Goal: Task Accomplishment & Management: Complete application form

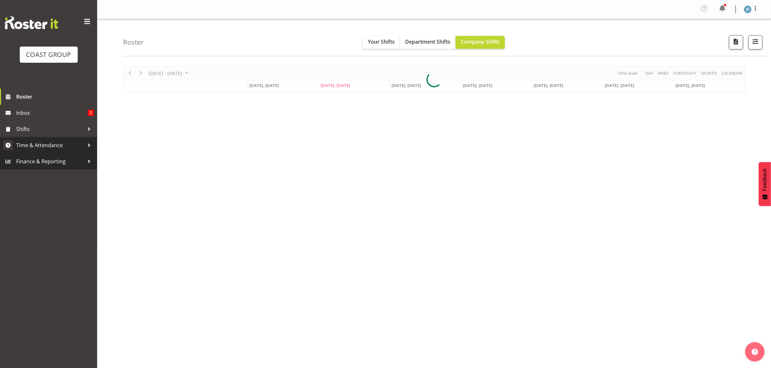
click at [50, 143] on span "Time & Attendance" at bounding box center [50, 145] width 68 height 10
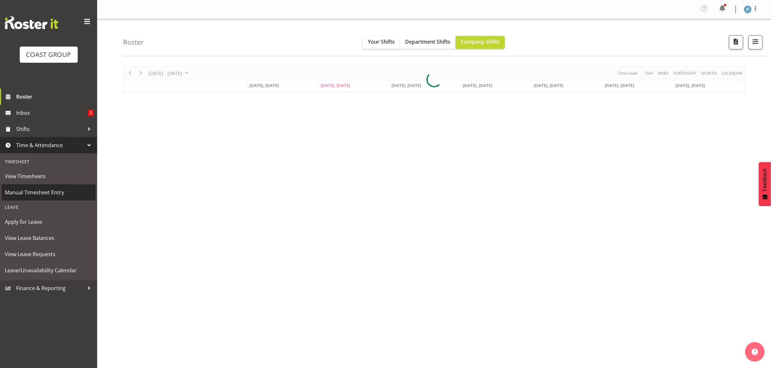
click at [45, 193] on span "Manual Timesheet Entry" at bounding box center [48, 193] width 87 height 10
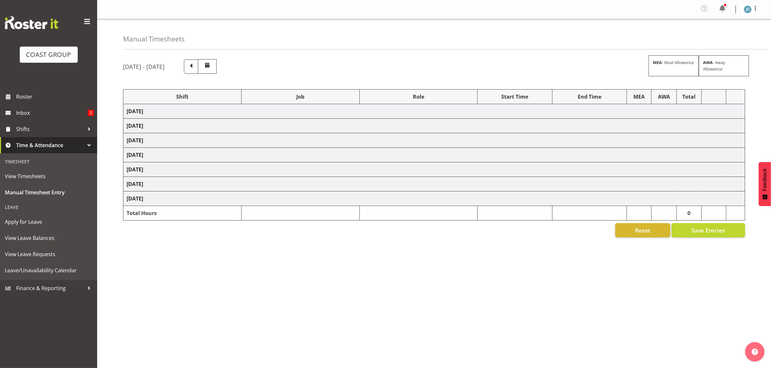
select select "9288"
select select "10237"
select select "9630"
select select "10237"
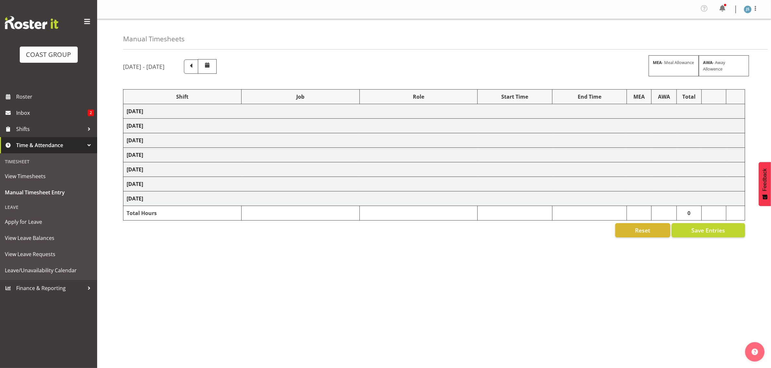
select select "9630"
select select "10407"
select select "9630"
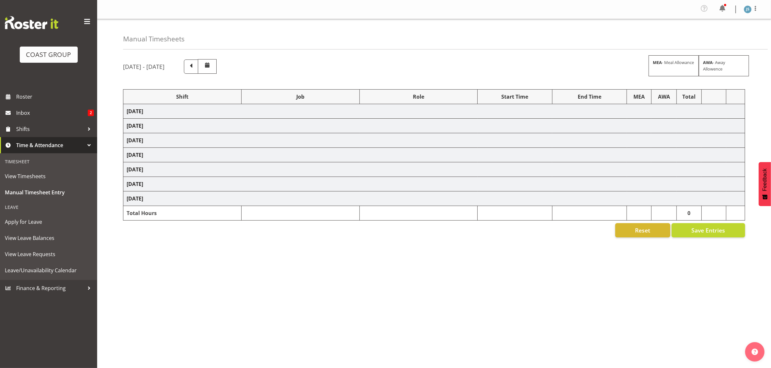
select select "9630"
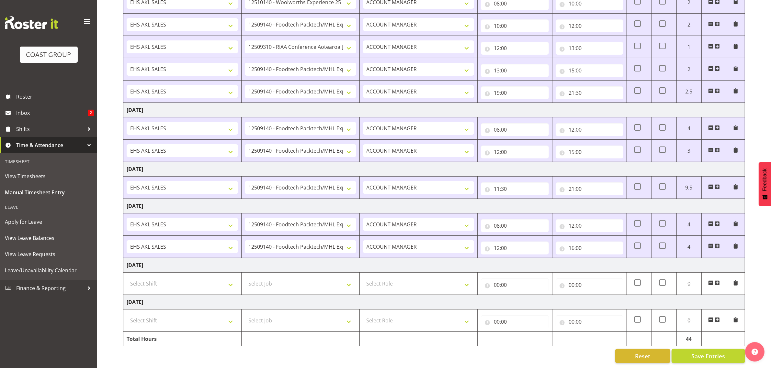
scroll to position [240, 0]
click at [206, 281] on select "Select Shift EHS AKL SALES" at bounding box center [182, 283] width 111 height 13
select select "1327"
click at [127, 277] on select "Select Shift EHS AKL SALES" at bounding box center [182, 283] width 111 height 13
click at [284, 278] on select "Select Job 1 Carlton Events 1 [PERSON_NAME][GEOGRAPHIC_DATA] 1 [PERSON_NAME][GE…" at bounding box center [300, 283] width 111 height 13
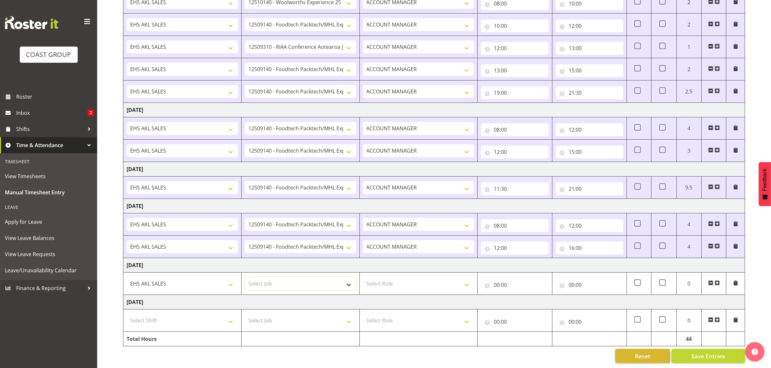
select select "9630"
click at [245, 277] on select "Select Job 1 Carlton Events 1 [PERSON_NAME][GEOGRAPHIC_DATA] 1 [PERSON_NAME][GE…" at bounding box center [300, 283] width 111 height 13
click at [409, 277] on select "Select Role ACCOUNT MANAGER Account Manager" at bounding box center [418, 283] width 111 height 13
select select "197"
click at [363, 277] on select "Select Role ACCOUNT MANAGER Account Manager" at bounding box center [418, 283] width 111 height 13
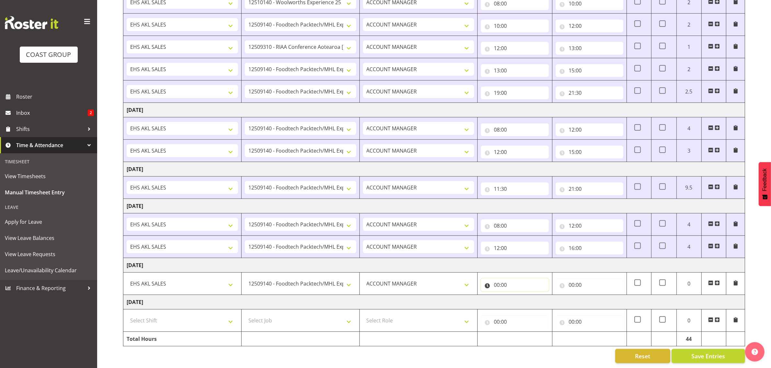
click at [498, 283] on input "00:00" at bounding box center [515, 285] width 68 height 13
click at [524, 297] on select "00 01 02 03 04 05 06 07 08 09 10 11 12 13 14 15 16 17 18 19 20 21 22 23" at bounding box center [525, 302] width 15 height 13
select select "8"
click at [518, 296] on select "00 01 02 03 04 05 06 07 08 09 10 11 12 13 14 15 16 17 18 19 20 21 22 23" at bounding box center [525, 302] width 15 height 13
type input "08:00"
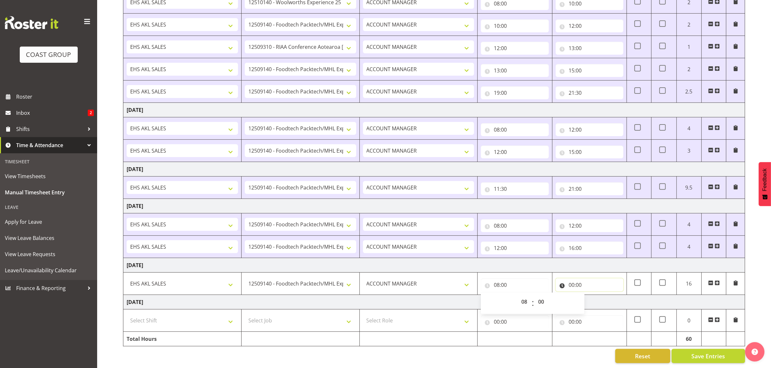
click at [588, 281] on input "00:00" at bounding box center [589, 285] width 68 height 13
click at [601, 296] on select "00 01 02 03 04 05 06 07 08 09 10 11 12 13 14 15 16 17 18 19 20 21 22 23" at bounding box center [599, 302] width 15 height 13
select select "12"
click at [592, 296] on select "00 01 02 03 04 05 06 07 08 09 10 11 12 13 14 15 16 17 18 19 20 21 22 23" at bounding box center [599, 302] width 15 height 13
type input "12:00"
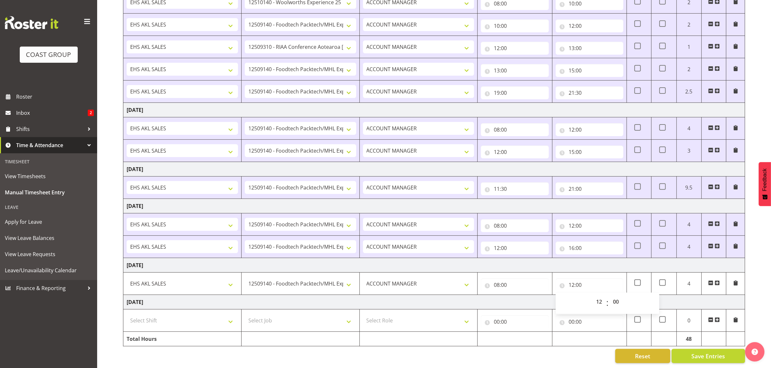
click at [719, 281] on span at bounding box center [716, 283] width 5 height 5
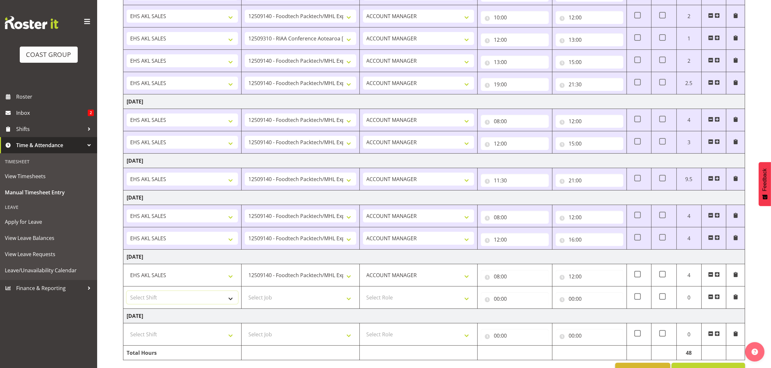
click at [206, 304] on select "Select Shift EHS AKL SALES" at bounding box center [182, 297] width 111 height 13
select select "1327"
click at [127, 294] on select "Select Shift EHS AKL SALES" at bounding box center [182, 297] width 111 height 13
click at [266, 302] on select "Select Job 1 Carlton Events 1 [PERSON_NAME][GEOGRAPHIC_DATA] 1 [PERSON_NAME][GE…" at bounding box center [300, 297] width 111 height 13
select select "9630"
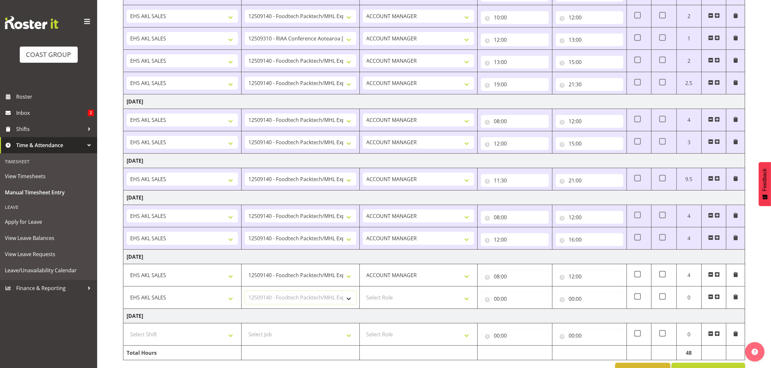
click at [245, 294] on select "Select Job 1 Carlton Events 1 [PERSON_NAME][GEOGRAPHIC_DATA] 1 [PERSON_NAME][GE…" at bounding box center [300, 297] width 111 height 13
click at [407, 303] on select "Select Role ACCOUNT MANAGER Account Manager" at bounding box center [418, 297] width 111 height 13
select select "197"
click at [363, 294] on select "Select Role ACCOUNT MANAGER Account Manager" at bounding box center [418, 297] width 111 height 13
click at [498, 304] on input "00:00" at bounding box center [515, 299] width 68 height 13
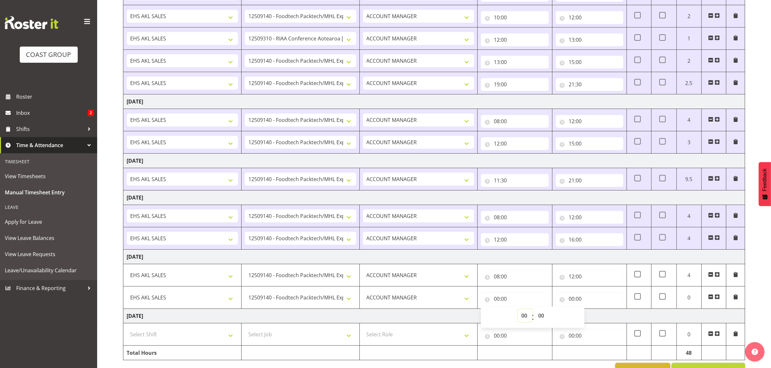
drag, startPoint x: 528, startPoint y: 318, endPoint x: 527, endPoint y: 314, distance: 3.3
click at [528, 318] on select "00 01 02 03 04 05 06 07 08 09 10 11 12 13 14 15 16 17 18 19 20 21 22 23" at bounding box center [525, 315] width 15 height 13
select select "12"
click at [518, 312] on select "00 01 02 03 04 05 06 07 08 09 10 11 12 13 14 15 16 17 18 19 20 21 22 23" at bounding box center [525, 315] width 15 height 13
type input "12:00"
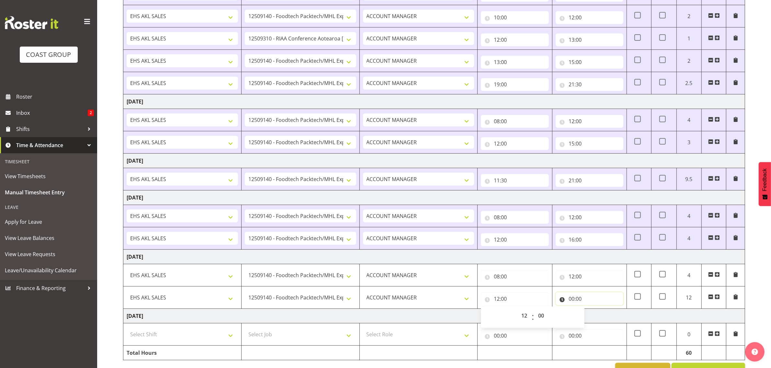
click at [588, 302] on input "00:00" at bounding box center [589, 299] width 68 height 13
drag, startPoint x: 601, startPoint y: 317, endPoint x: 601, endPoint y: 313, distance: 3.6
click at [601, 317] on select "00 01 02 03 04 05 06 07 08 09 10 11 12 13 14 15 16 17 18 19 20 21 22 23" at bounding box center [599, 315] width 15 height 13
select select "18"
click at [592, 312] on select "00 01 02 03 04 05 06 07 08 09 10 11 12 13 14 15 16 17 18 19 20 21 22 23" at bounding box center [599, 315] width 15 height 13
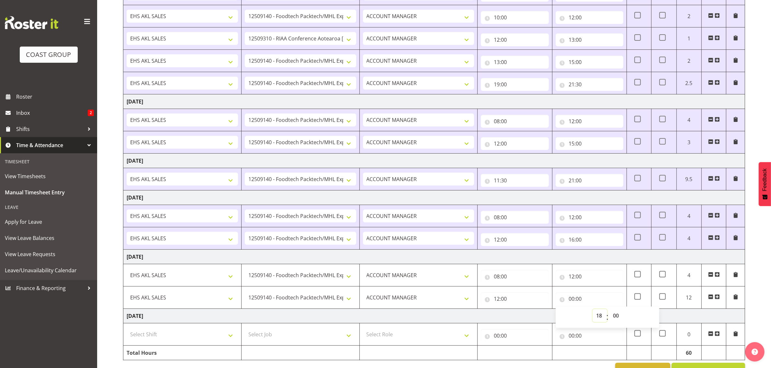
type input "18:00"
click at [746, 315] on div "[DATE] - [DATE] MEA - Meal Allowance AWA - Away Allowence Shift Job Role Start …" at bounding box center [447, 99] width 648 height 568
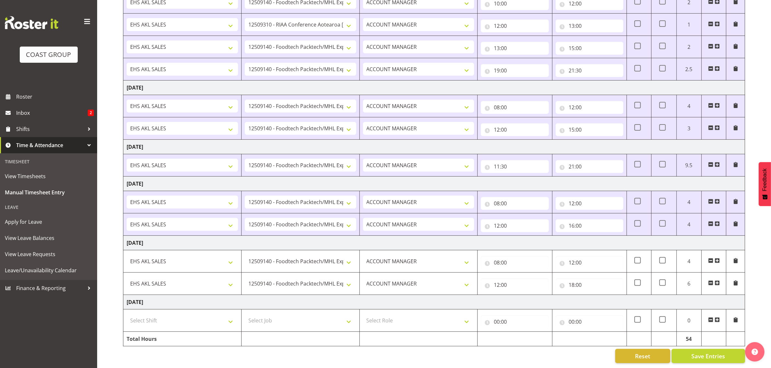
scroll to position [262, 0]
click at [706, 352] on span "Save Entries" at bounding box center [708, 356] width 34 height 8
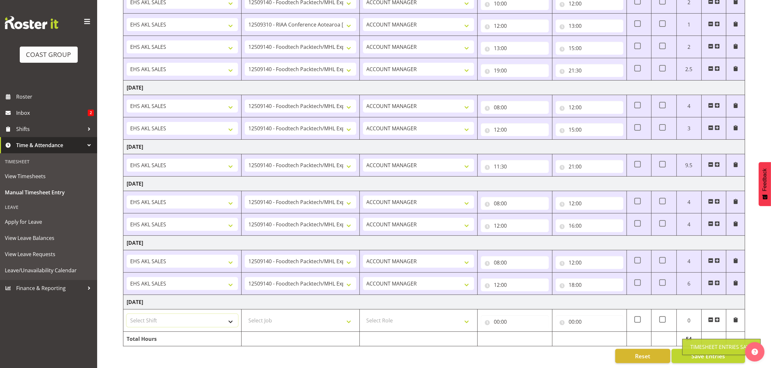
click at [172, 316] on select "Select Shift EHS AKL SALES" at bounding box center [182, 320] width 111 height 13
select select "1327"
click at [127, 314] on select "Select Shift EHS AKL SALES" at bounding box center [182, 320] width 111 height 13
click at [265, 316] on select "Select Job 1 Carlton Events 1 [PERSON_NAME][GEOGRAPHIC_DATA] 1 [PERSON_NAME][GE…" at bounding box center [300, 320] width 111 height 13
select select "9288"
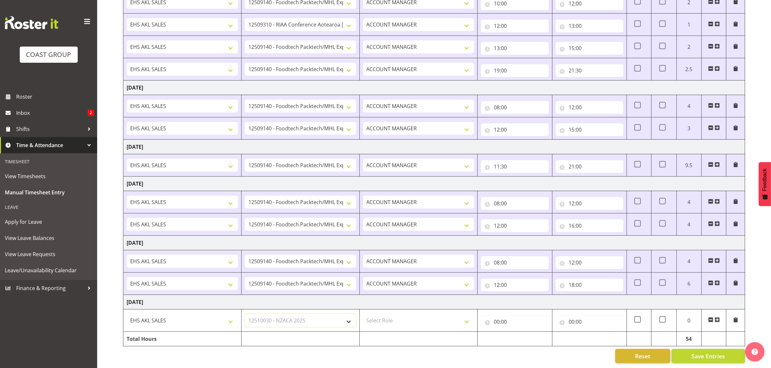
click at [245, 314] on select "Select Job 1 Carlton Events 1 [PERSON_NAME][GEOGRAPHIC_DATA] 1 [PERSON_NAME][GE…" at bounding box center [300, 320] width 111 height 13
drag, startPoint x: 430, startPoint y: 309, endPoint x: 428, endPoint y: 313, distance: 4.2
click at [430, 314] on select "Select Role ACCOUNT MANAGER Account Manager" at bounding box center [418, 320] width 111 height 13
select select "197"
click at [363, 314] on select "Select Role ACCOUNT MANAGER Account Manager" at bounding box center [418, 320] width 111 height 13
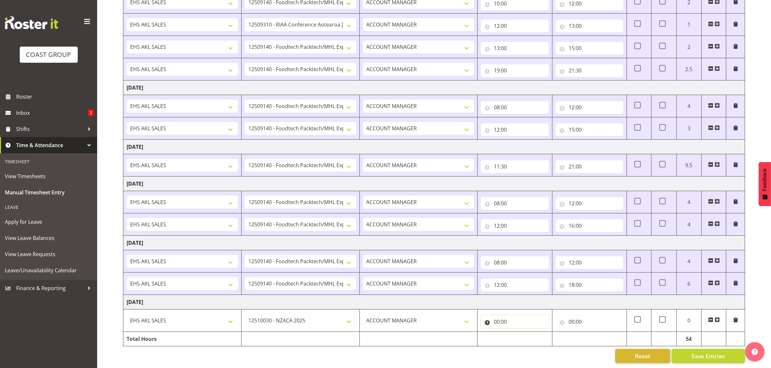
click at [496, 318] on input "00:00" at bounding box center [515, 322] width 68 height 13
click at [523, 332] on select "00 01 02 03 04 05 06 07 08 09 10 11 12 13 14 15 16 17 18 19 20 21 22 23" at bounding box center [525, 338] width 15 height 13
select select "9"
click at [518, 332] on select "00 01 02 03 04 05 06 07 08 09 10 11 12 13 14 15 16 17 18 19 20 21 22 23" at bounding box center [525, 338] width 15 height 13
type input "09:00"
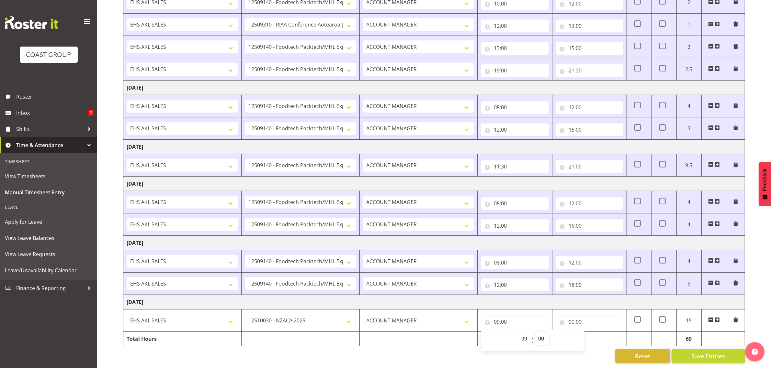
click at [543, 335] on select "00 01 02 03 04 05 06 07 08 09 10 11 12 13 14 15 16 17 18 19 20 21 22 23 24 25 2…" at bounding box center [541, 338] width 15 height 13
select select "30"
click at [534, 332] on select "00 01 02 03 04 05 06 07 08 09 10 11 12 13 14 15 16 17 18 19 20 21 22 23 24 25 2…" at bounding box center [541, 338] width 15 height 13
type input "09:30"
click at [581, 318] on input "00:00" at bounding box center [589, 322] width 68 height 13
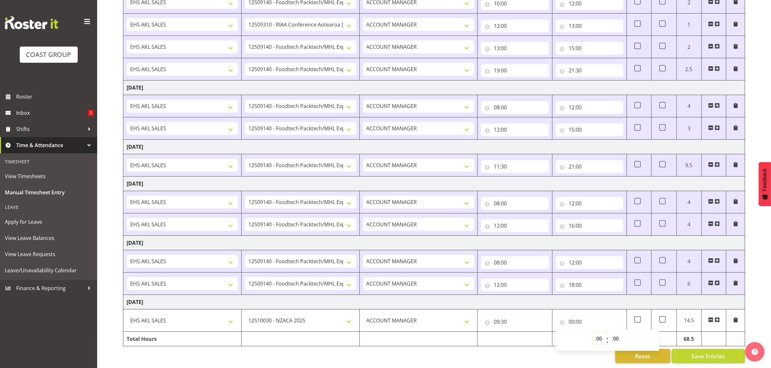
click at [598, 332] on select "00 01 02 03 04 05 06 07 08 09 10 11 12 13 14 15 16 17 18 19 20 21 22 23" at bounding box center [599, 338] width 15 height 13
select select "12"
click at [592, 332] on select "00 01 02 03 04 05 06 07 08 09 10 11 12 13 14 15 16 17 18 19 20 21 22 23" at bounding box center [599, 338] width 15 height 13
type input "12:00"
click at [717, 318] on span at bounding box center [716, 320] width 5 height 5
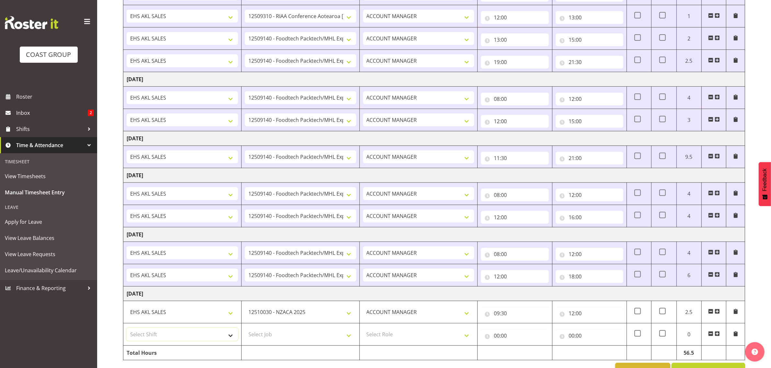
drag, startPoint x: 187, startPoint y: 337, endPoint x: 185, endPoint y: 343, distance: 6.0
click at [187, 337] on select "Select Shift EHS AKL SALES" at bounding box center [182, 334] width 111 height 13
select select "1327"
click at [127, 331] on select "Select Shift EHS AKL SALES" at bounding box center [182, 334] width 111 height 13
click at [278, 332] on select "Select Job 1 Carlton Events 1 [PERSON_NAME][GEOGRAPHIC_DATA] 1 [PERSON_NAME][GE…" at bounding box center [300, 334] width 111 height 13
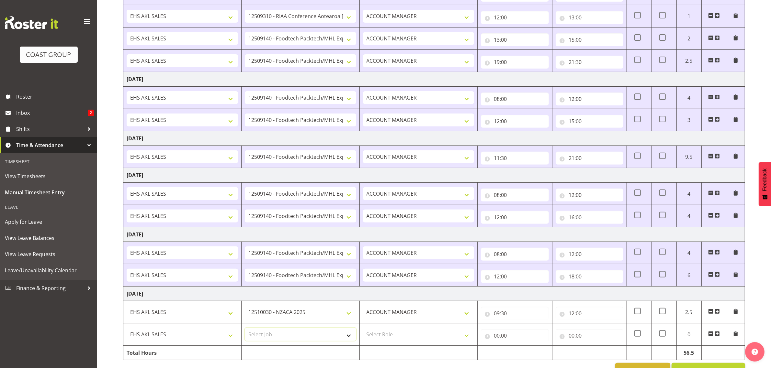
click at [305, 336] on select "Select Job 1 Carlton Events 1 [PERSON_NAME][GEOGRAPHIC_DATA] 1 [PERSON_NAME][GE…" at bounding box center [300, 334] width 111 height 13
select select "10509"
click at [245, 331] on select "Select Job 1 Carlton Events 1 [PERSON_NAME][GEOGRAPHIC_DATA] 1 [PERSON_NAME][GE…" at bounding box center [300, 334] width 111 height 13
click at [400, 340] on select "Select Role ACCOUNT MANAGER Account Manager" at bounding box center [418, 334] width 111 height 13
select select "197"
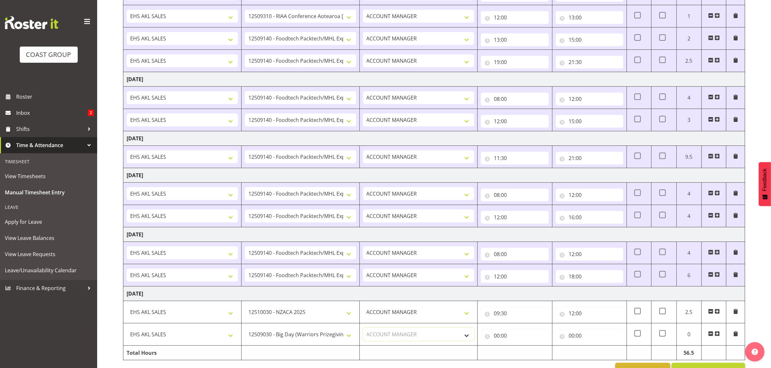
click at [363, 331] on select "Select Role ACCOUNT MANAGER Account Manager" at bounding box center [418, 334] width 111 height 13
drag, startPoint x: 512, startPoint y: 339, endPoint x: 521, endPoint y: 345, distance: 10.9
click at [512, 339] on input "00:00" at bounding box center [515, 336] width 68 height 13
drag, startPoint x: 529, startPoint y: 355, endPoint x: 529, endPoint y: 350, distance: 4.9
click at [529, 355] on select "00 01 02 03 04 05 06 07 08 09 10 11 12 13 14 15 16 17 18 19 20 21 22 23" at bounding box center [525, 352] width 15 height 13
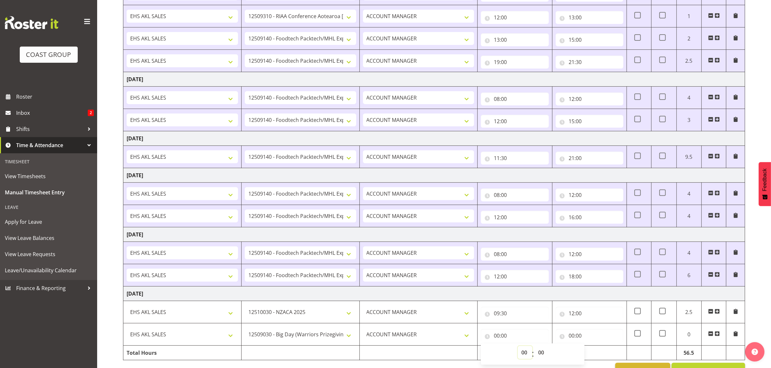
select select "12"
click at [518, 349] on select "00 01 02 03 04 05 06 07 08 09 10 11 12 13 14 15 16 17 18 19 20 21 22 23" at bounding box center [525, 352] width 15 height 13
type input "12:00"
click at [583, 339] on input "00:00" at bounding box center [589, 336] width 68 height 13
click at [601, 355] on select "00 01 02 03 04 05 06 07 08 09 10 11 12 13 14 15 16 17 18 19 20 21 22 23" at bounding box center [599, 352] width 15 height 13
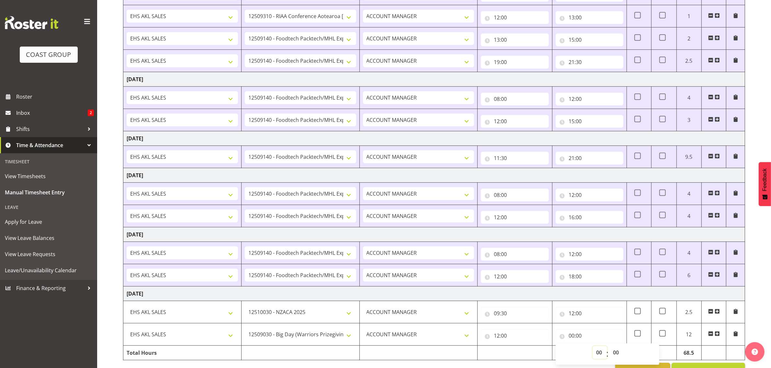
select select "13"
click at [592, 349] on select "00 01 02 03 04 05 06 07 08 09 10 11 12 13 14 15 16 17 18 19 20 21 22 23" at bounding box center [599, 352] width 15 height 13
type input "13:00"
click at [717, 337] on span at bounding box center [716, 333] width 5 height 5
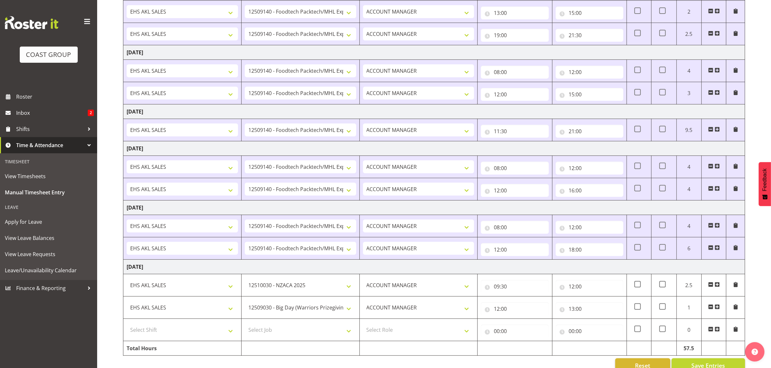
scroll to position [307, 0]
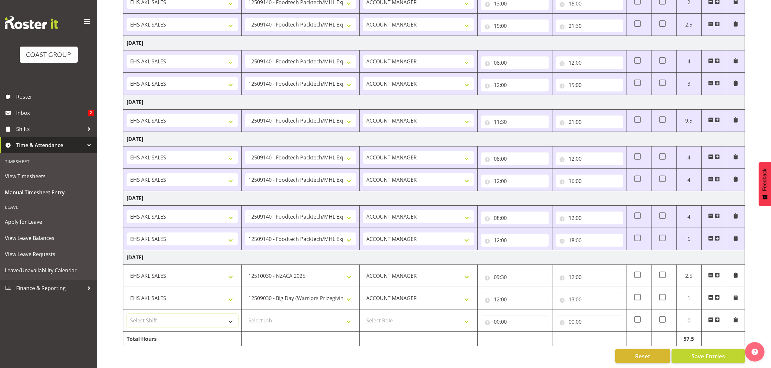
click at [195, 315] on select "Select Shift EHS AKL SALES" at bounding box center [182, 320] width 111 height 13
select select "1327"
click at [127, 314] on select "Select Shift EHS AKL SALES" at bounding box center [182, 320] width 111 height 13
click at [274, 317] on select "Select Job 1 Carlton Events 1 [PERSON_NAME][GEOGRAPHIC_DATA] 1 [PERSON_NAME][GE…" at bounding box center [300, 320] width 111 height 13
click at [311, 314] on select "1 Carlton Events 1 [PERSON_NAME] 1 [PERSON_NAME][GEOGRAPHIC_DATA] 1 EHS WAREHOU…" at bounding box center [300, 320] width 111 height 13
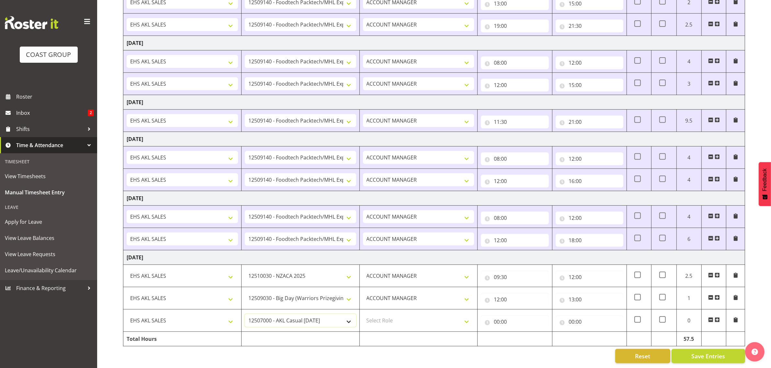
select select "10237"
click at [245, 314] on select "1 Carlton Events 1 [PERSON_NAME] 1 [PERSON_NAME][GEOGRAPHIC_DATA] 1 EHS WAREHOU…" at bounding box center [300, 320] width 111 height 13
click at [414, 321] on select "Select Role ACCOUNT MANAGER Account Manager" at bounding box center [418, 320] width 111 height 13
select select "197"
click at [363, 314] on select "Select Role ACCOUNT MANAGER Account Manager" at bounding box center [418, 320] width 111 height 13
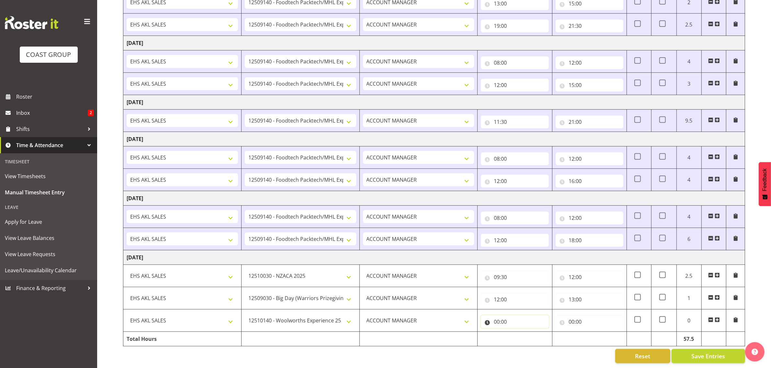
click at [500, 316] on input "00:00" at bounding box center [515, 322] width 68 height 13
click at [525, 332] on select "00 01 02 03 04 05 06 07 08 09 10 11 12 13 14 15 16 17 18 19 20 21 22 23" at bounding box center [525, 338] width 15 height 13
select select "13"
click at [518, 332] on select "00 01 02 03 04 05 06 07 08 09 10 11 12 13 14 15 16 17 18 19 20 21 22 23" at bounding box center [525, 338] width 15 height 13
type input "13:00"
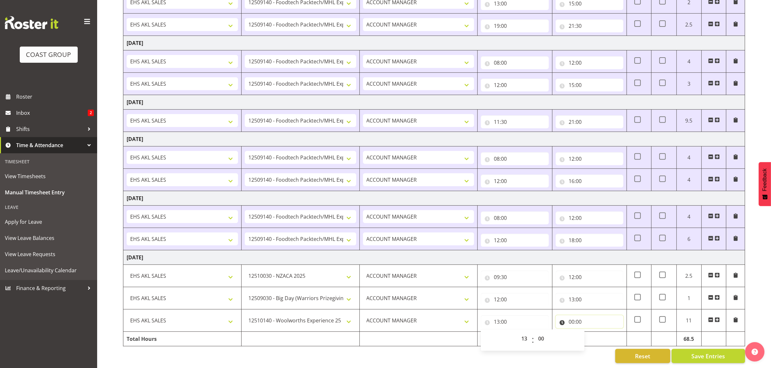
click at [581, 318] on input "00:00" at bounding box center [589, 322] width 68 height 13
click at [599, 332] on select "00 01 02 03 04 05 06 07 08 09 10 11 12 13 14 15 16 17 18 19 20 21 22 23" at bounding box center [599, 338] width 15 height 13
select select "14"
click at [592, 332] on select "00 01 02 03 04 05 06 07 08 09 10 11 12 13 14 15 16 17 18 19 20 21 22 23" at bounding box center [599, 338] width 15 height 13
type input "14:00"
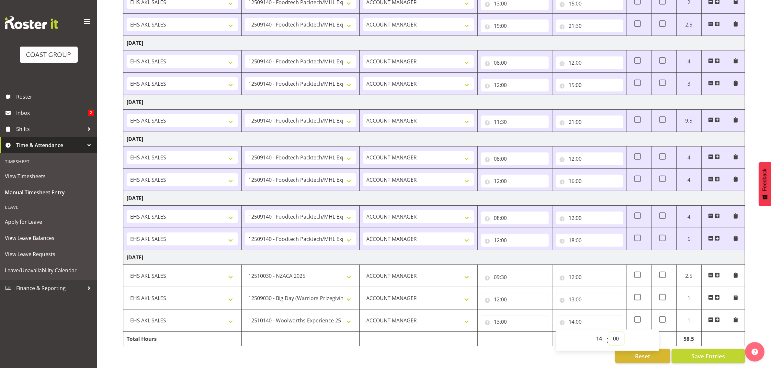
drag, startPoint x: 617, startPoint y: 332, endPoint x: 616, endPoint y: 326, distance: 5.6
click at [617, 332] on select "00 01 02 03 04 05 06 07 08 09 10 11 12 13 14 15 16 17 18 19 20 21 22 23 24 25 2…" at bounding box center [616, 338] width 15 height 13
select select "30"
click at [609, 332] on select "00 01 02 03 04 05 06 07 08 09 10 11 12 13 14 15 16 17 18 19 20 21 22 23 24 25 2…" at bounding box center [616, 338] width 15 height 13
type input "14:30"
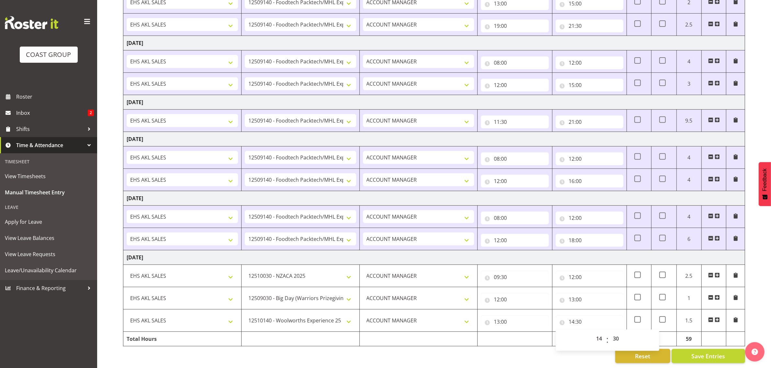
click at [759, 318] on div "[DATE] - [DATE] MEA - Meal Allowance AWA - Away Allowence Shift Job Role Start …" at bounding box center [447, 62] width 648 height 612
click at [700, 352] on span "Save Entries" at bounding box center [708, 356] width 34 height 8
